Goal: Task Accomplishment & Management: Manage account settings

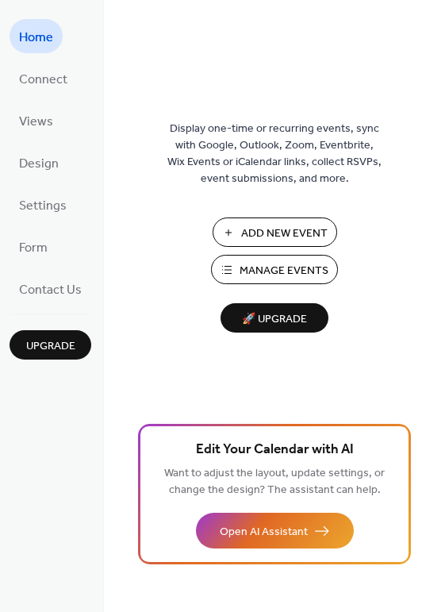
click at [303, 264] on span "Manage Events" at bounding box center [284, 271] width 89 height 17
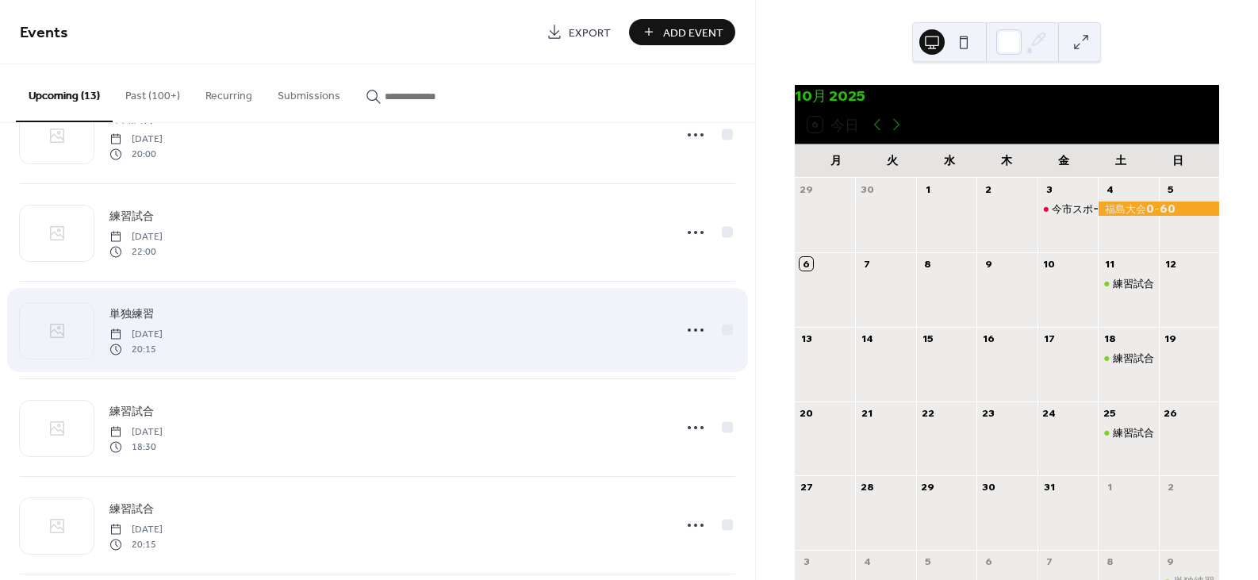
scroll to position [159, 0]
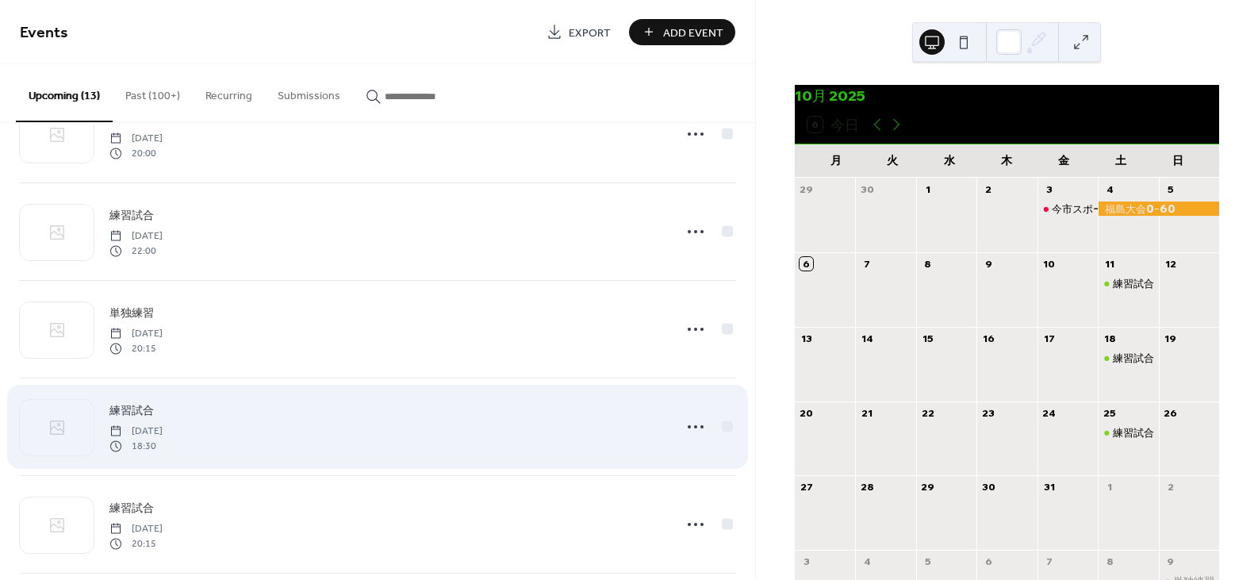
click at [302, 434] on div "練習試合 [DATE] 18:30" at bounding box center [386, 426] width 554 height 51
click at [683, 424] on icon at bounding box center [695, 426] width 25 height 25
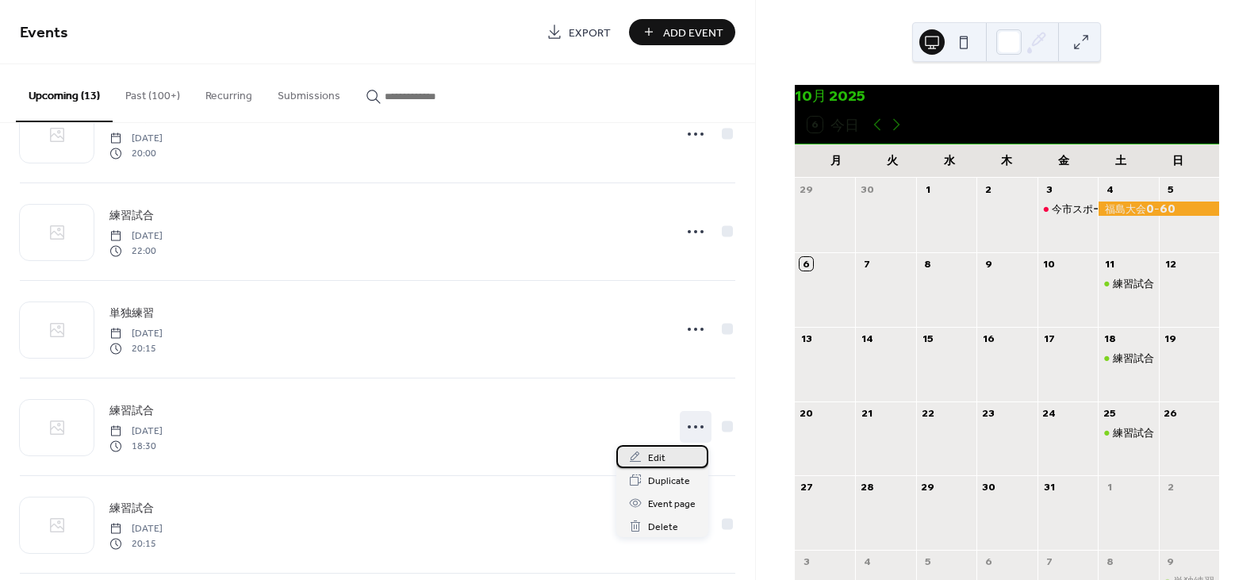
click at [658, 457] on span "Edit" at bounding box center [656, 458] width 17 height 17
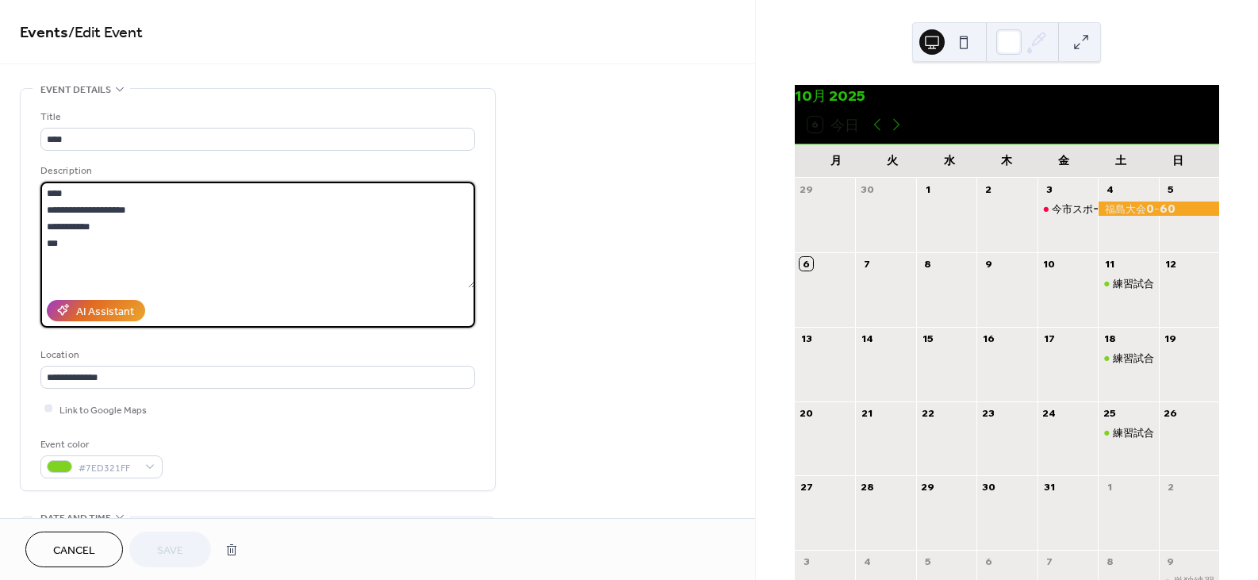
click at [122, 254] on textarea "**********" at bounding box center [257, 235] width 435 height 106
type textarea "**********"
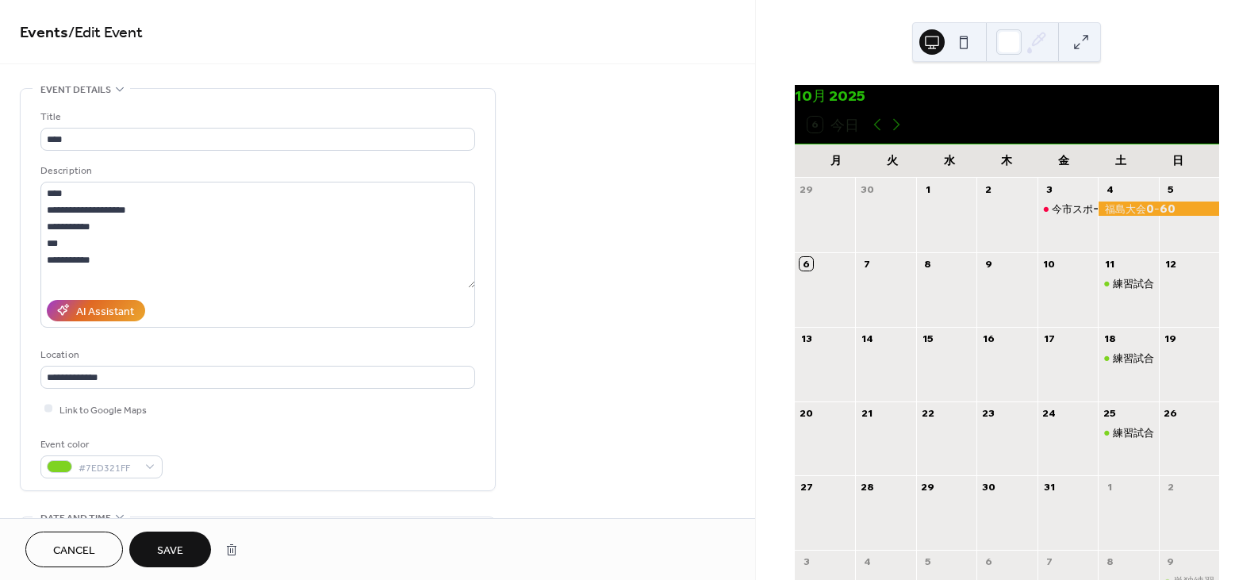
click at [183, 542] on button "Save" at bounding box center [170, 549] width 82 height 36
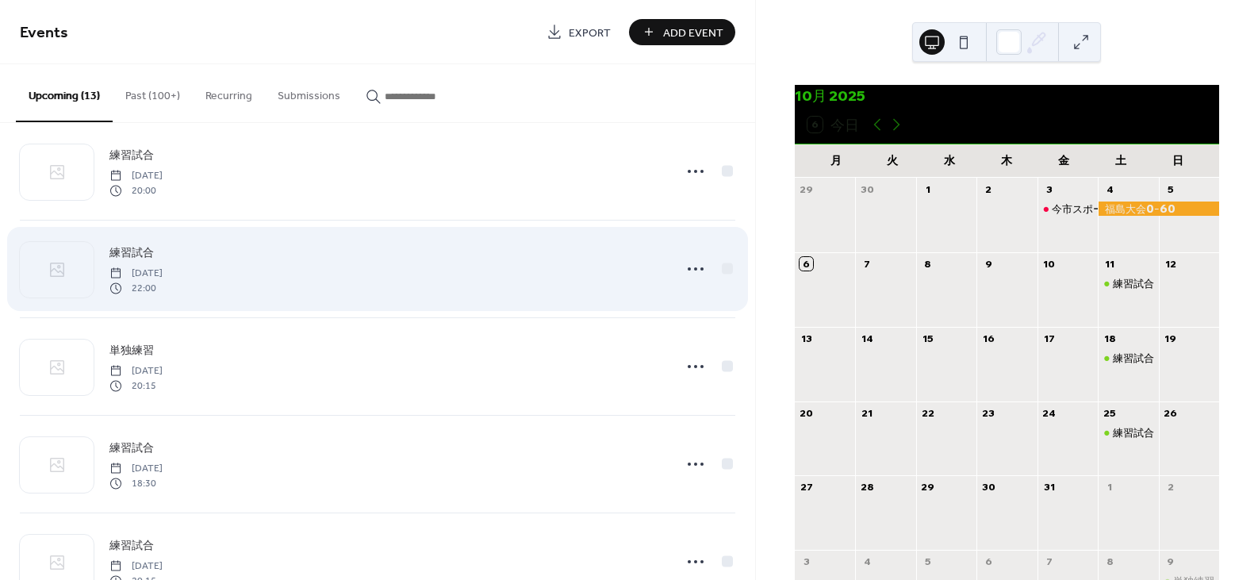
scroll to position [159, 0]
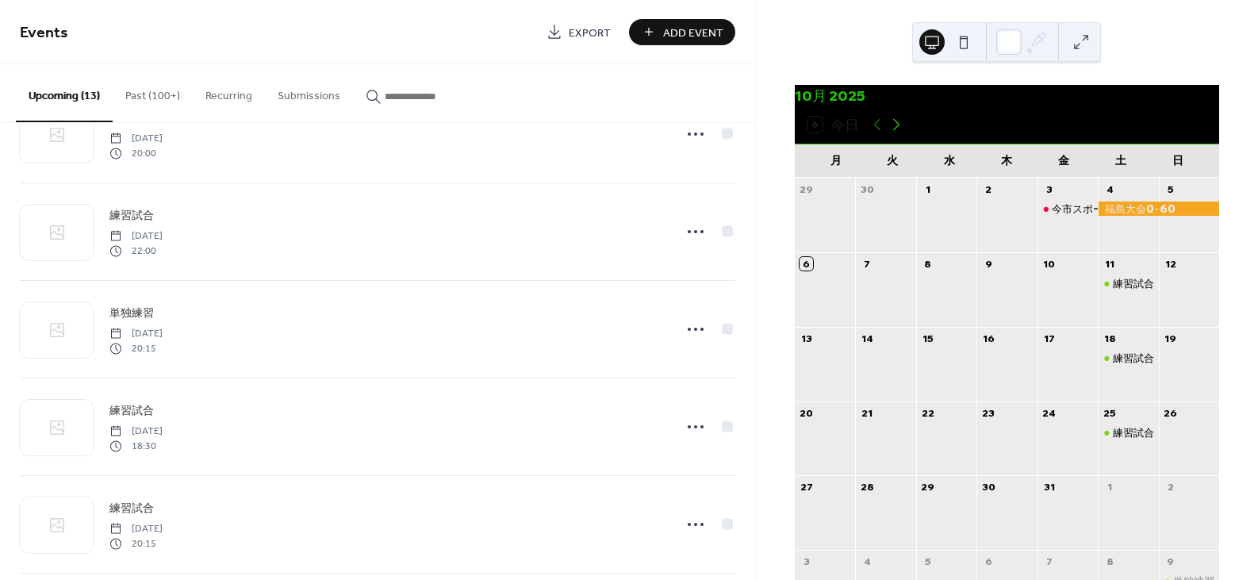
click at [898, 130] on icon at bounding box center [896, 124] width 19 height 19
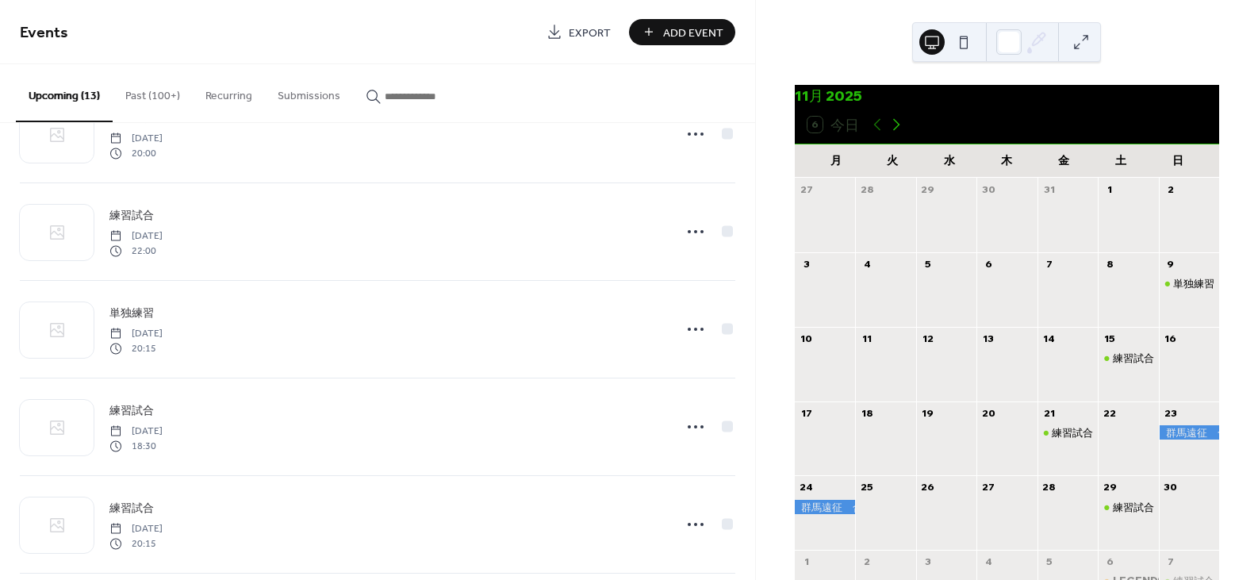
click at [898, 130] on icon at bounding box center [896, 124] width 19 height 19
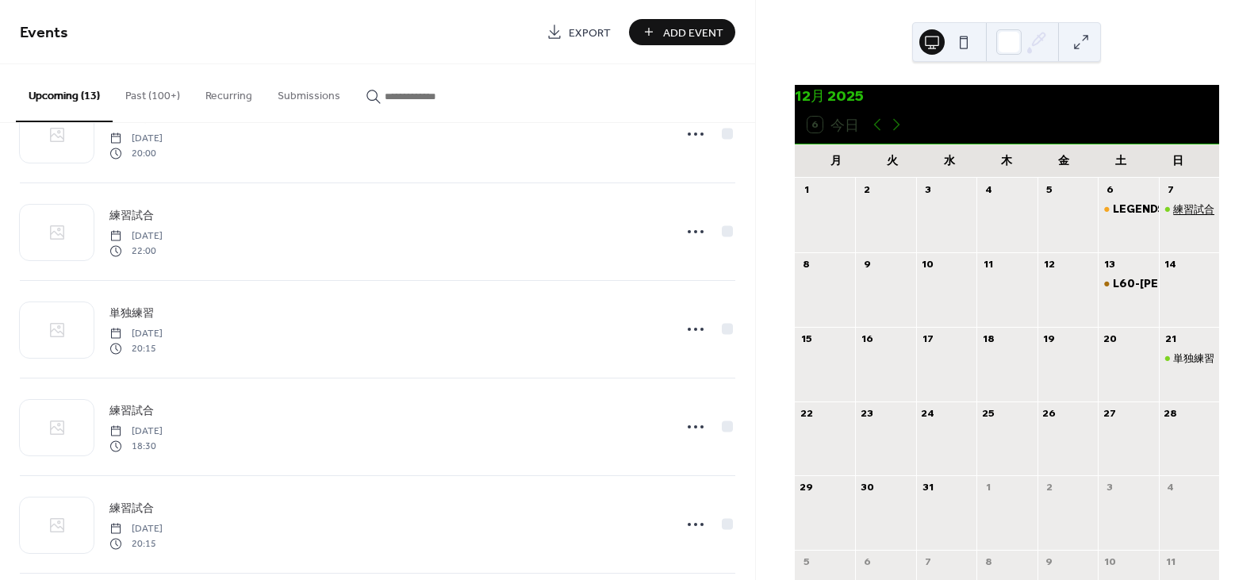
click at [1173, 216] on div "練習試合" at bounding box center [1193, 208] width 41 height 14
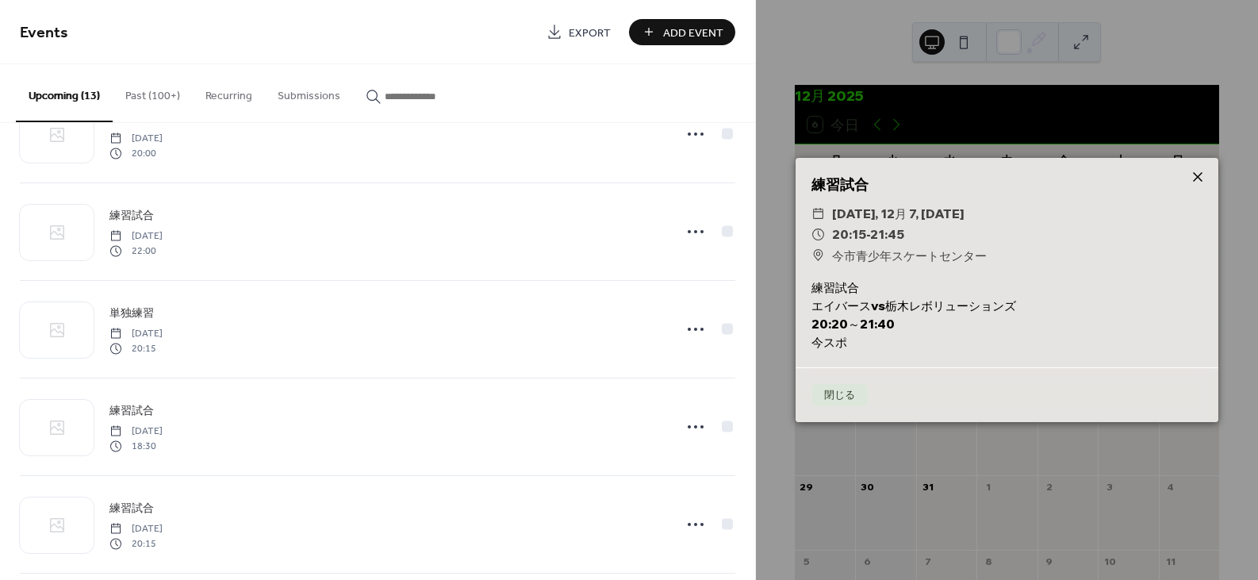
click at [1205, 175] on icon at bounding box center [1197, 176] width 19 height 19
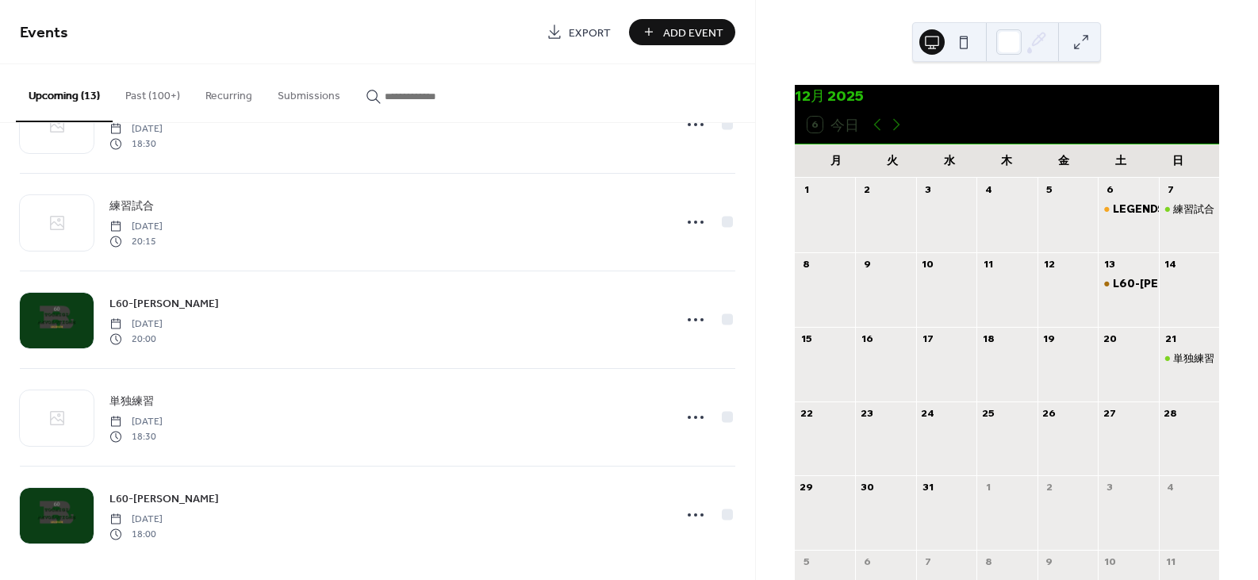
scroll to position [857, 0]
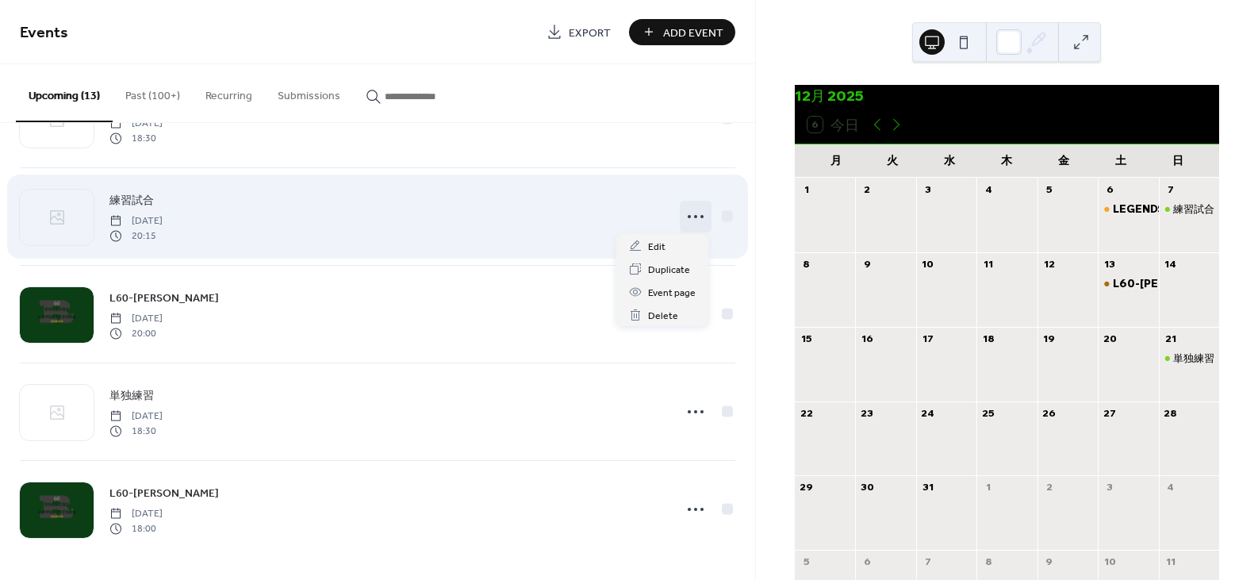
click at [692, 220] on icon at bounding box center [695, 216] width 25 height 25
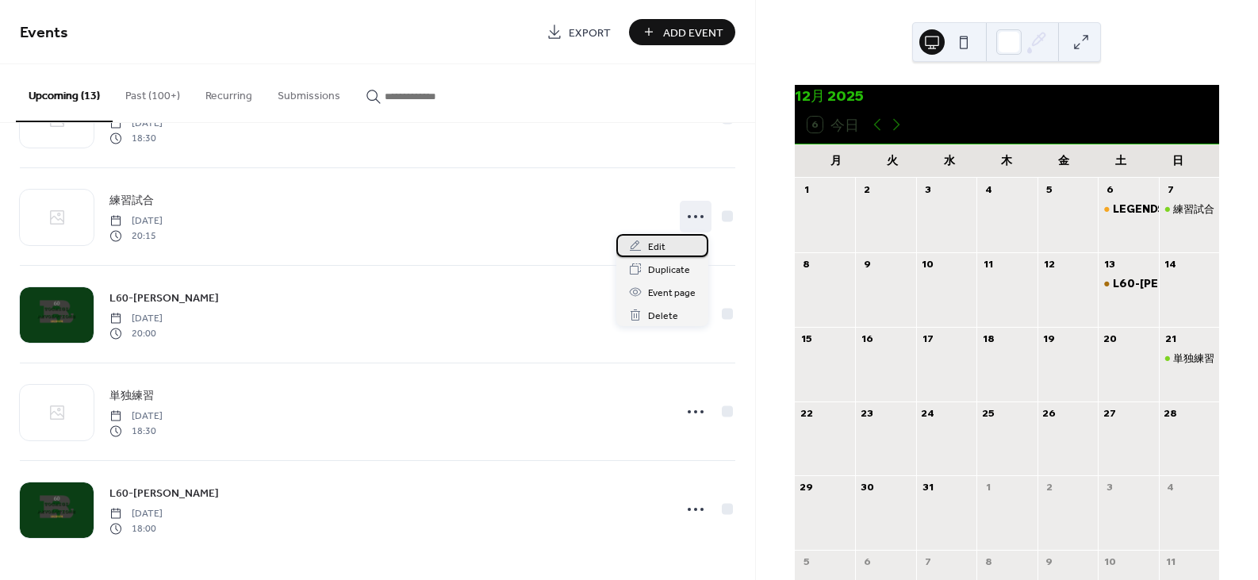
click at [651, 247] on span "Edit" at bounding box center [656, 247] width 17 height 17
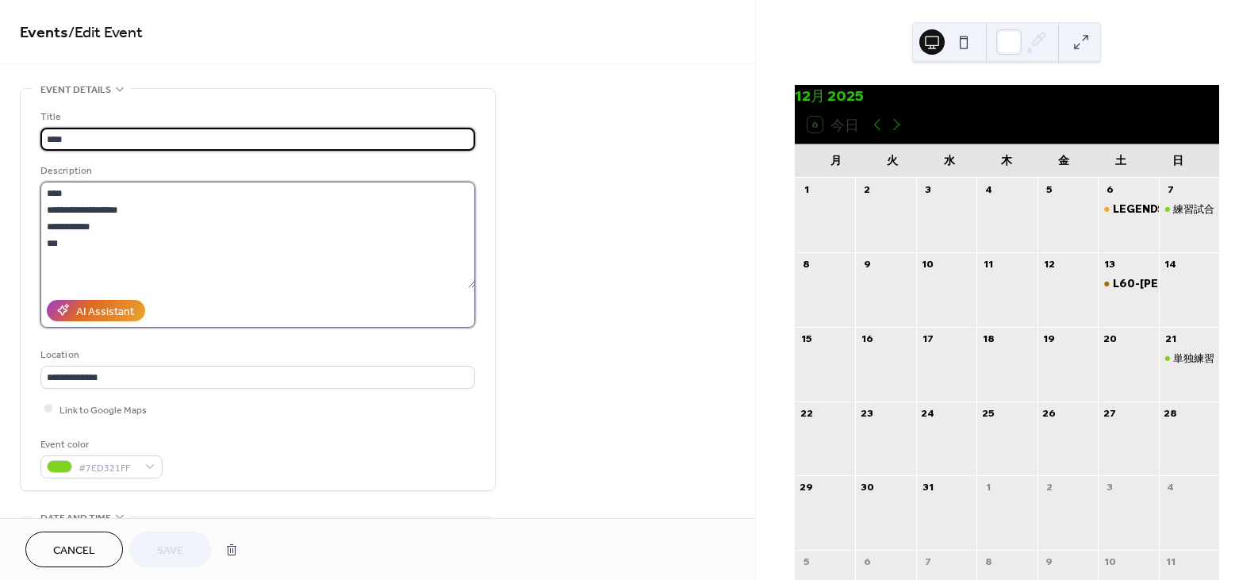
click at [115, 263] on textarea "**********" at bounding box center [257, 235] width 435 height 106
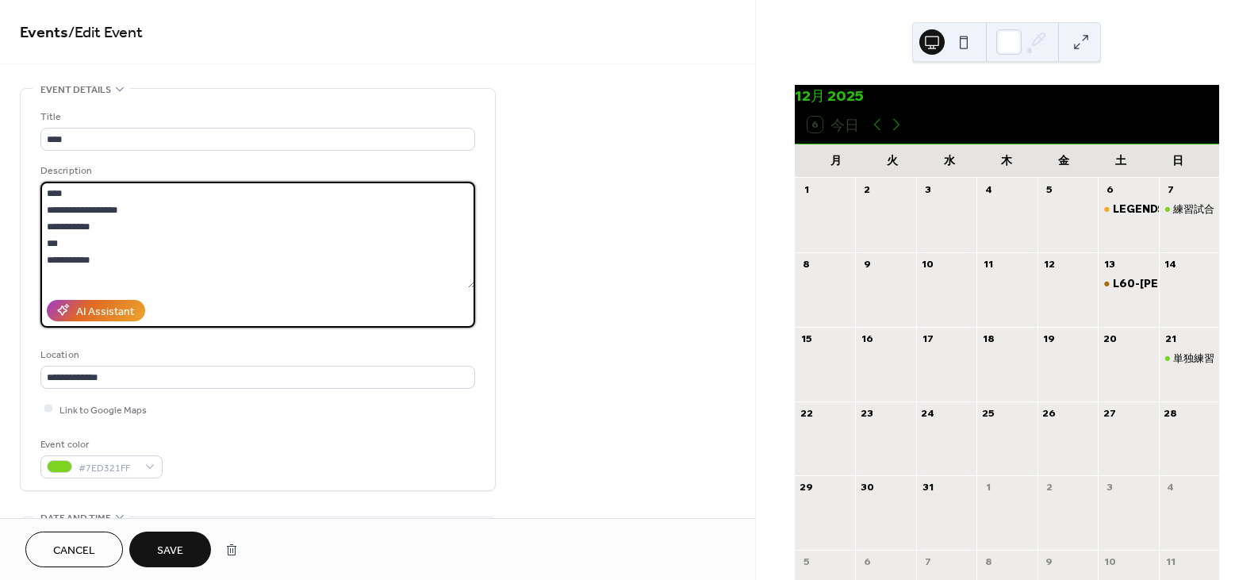
type textarea "**********"
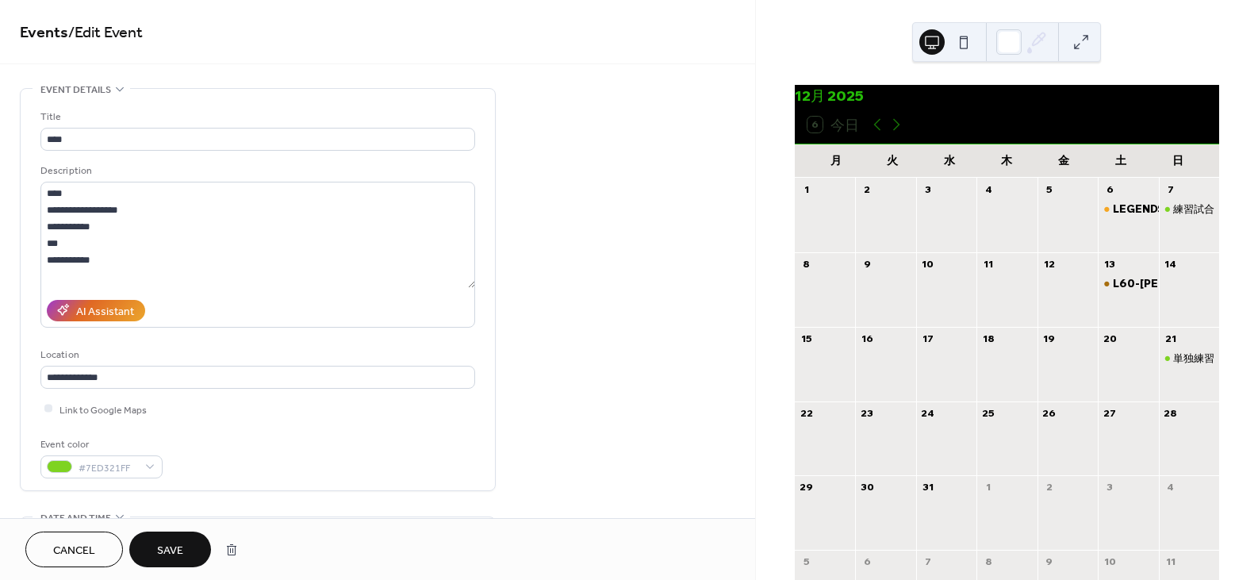
click at [172, 545] on span "Save" at bounding box center [170, 551] width 26 height 17
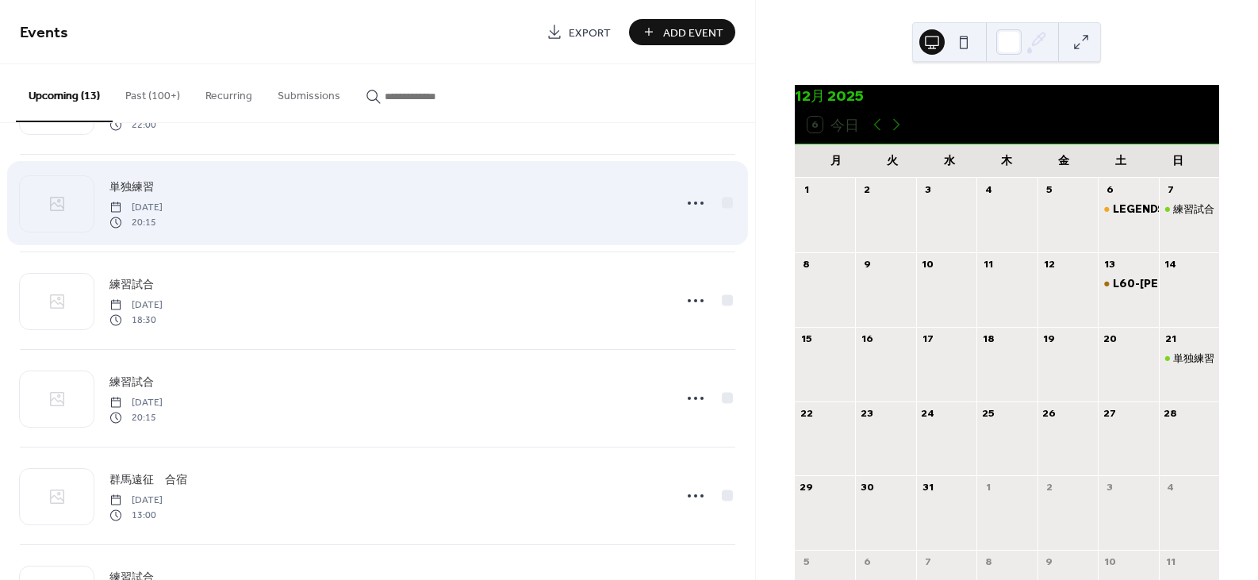
scroll to position [159, 0]
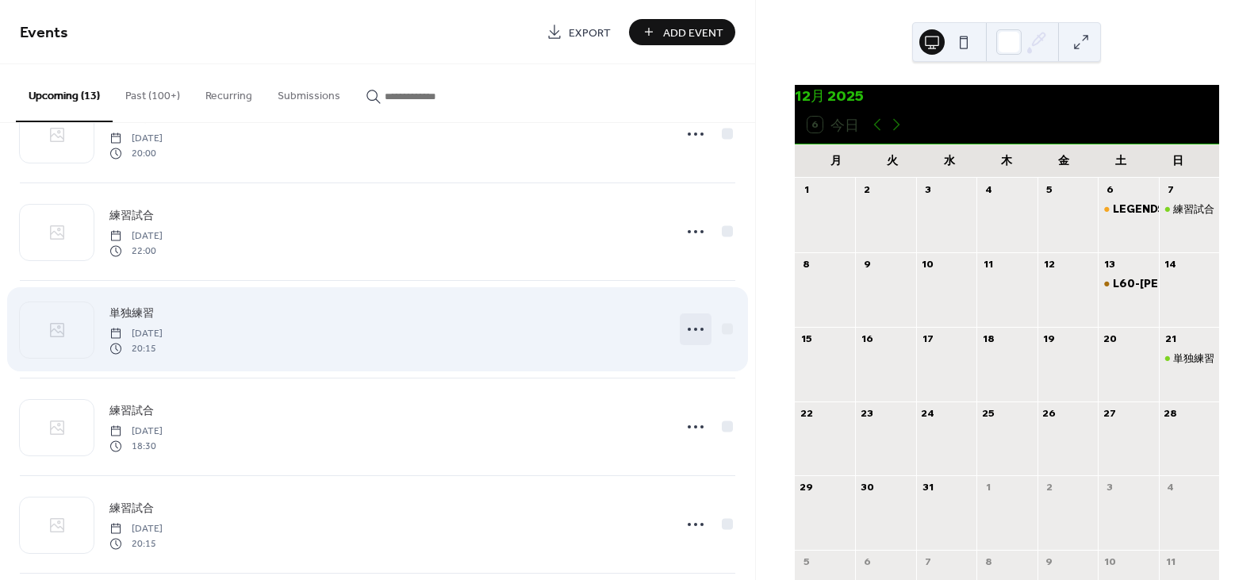
click at [689, 329] on icon at bounding box center [695, 329] width 25 height 25
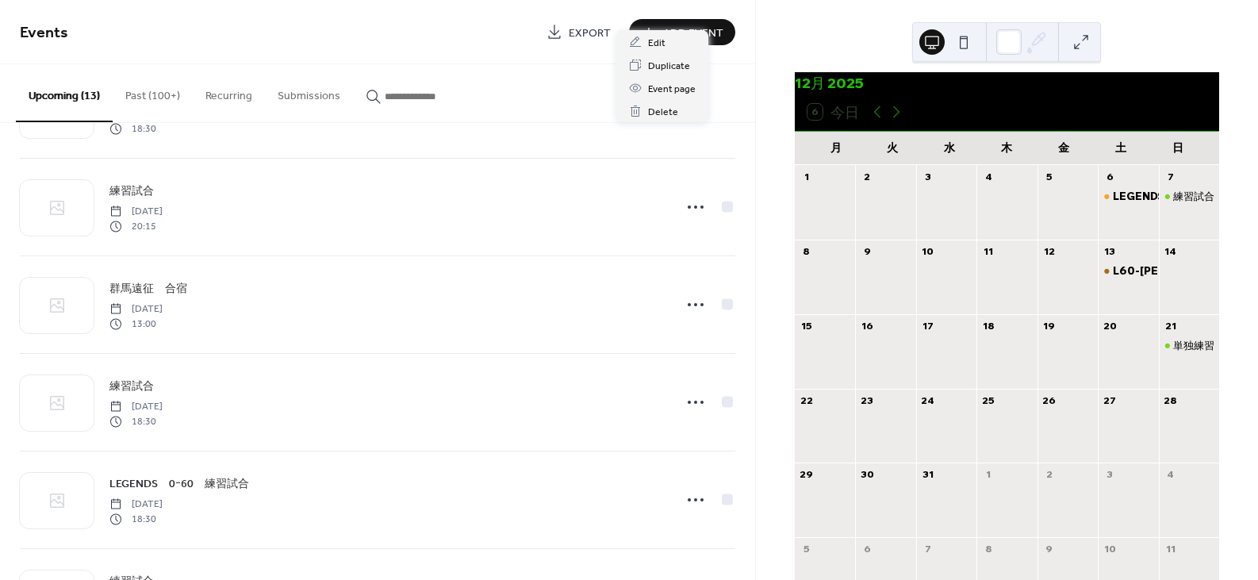
scroll to position [0, 0]
